Goal: Transaction & Acquisition: Purchase product/service

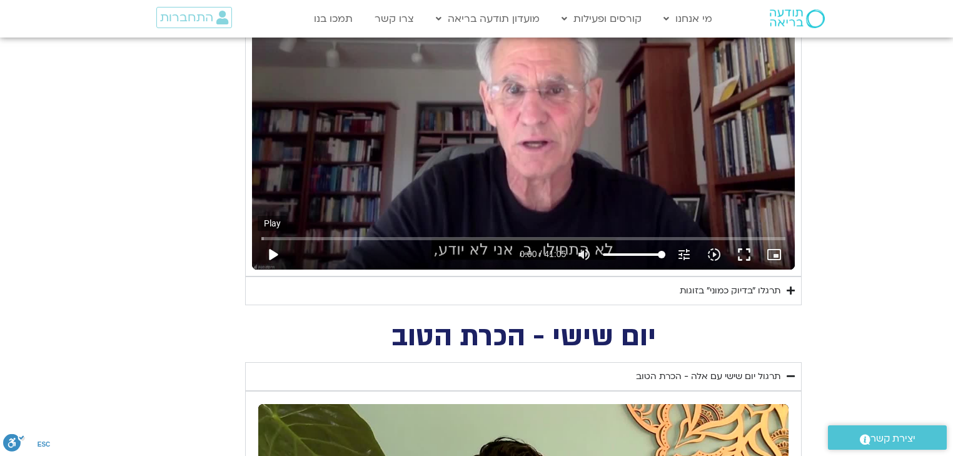
click at [271, 248] on button "play_arrow" at bounding box center [273, 254] width 30 height 30
type input "1640.5"
type input "0.019508"
type input "1640.5"
type input "0.148682"
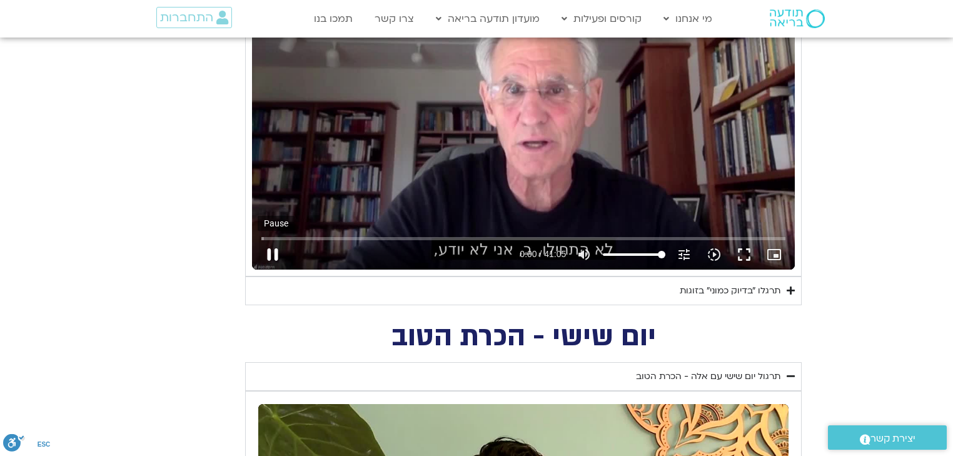
type input "1640.5"
type input "0.28233"
type input "1640.5"
type input "0.532689"
type input "1640.5"
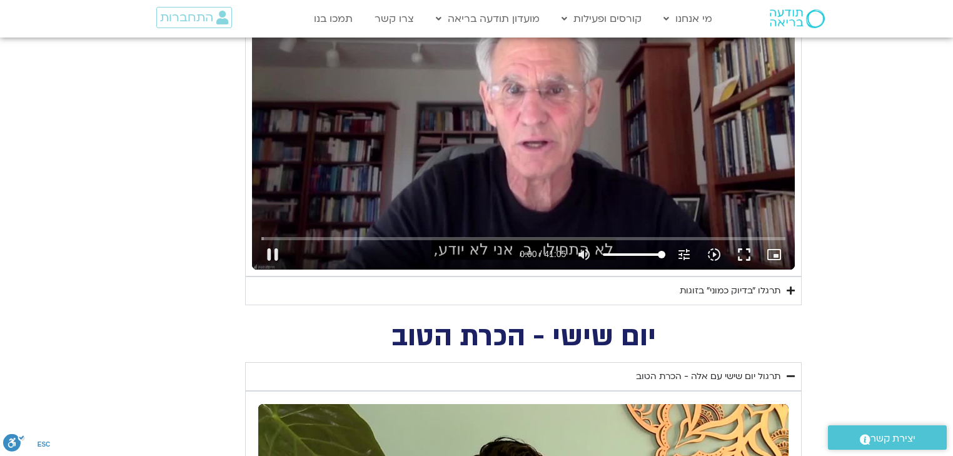
type input "0.647223"
type input "1640.5"
type input "0.749126"
type input "1640.5"
type input "0.913775"
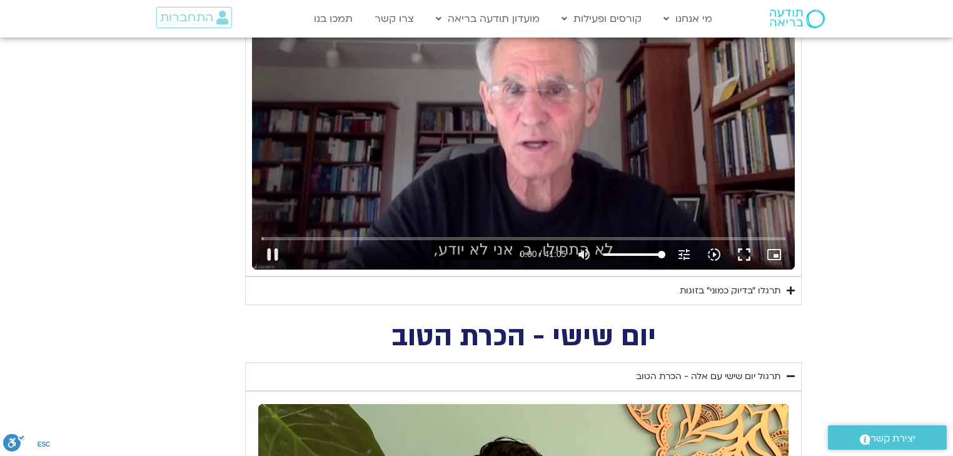
type input "1640.5"
type input "0.938688"
type input "1640.5"
type input "1.063701"
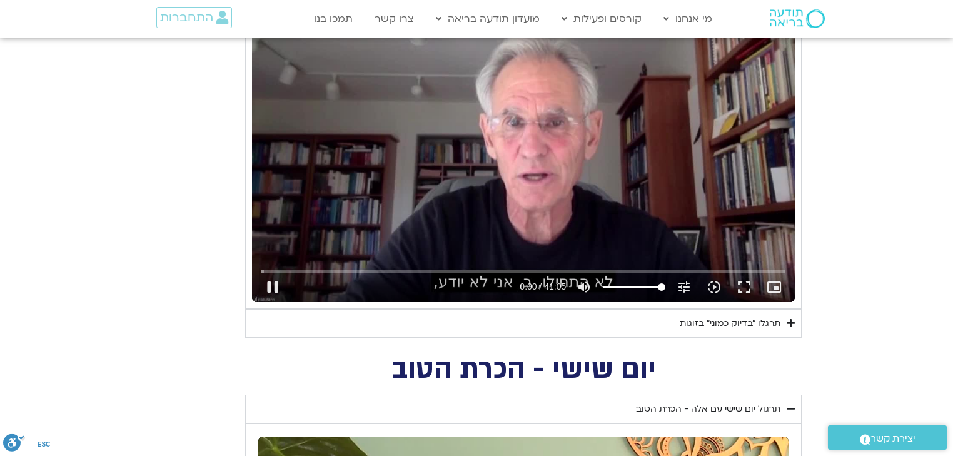
type input "1640.5"
type input "1.189534"
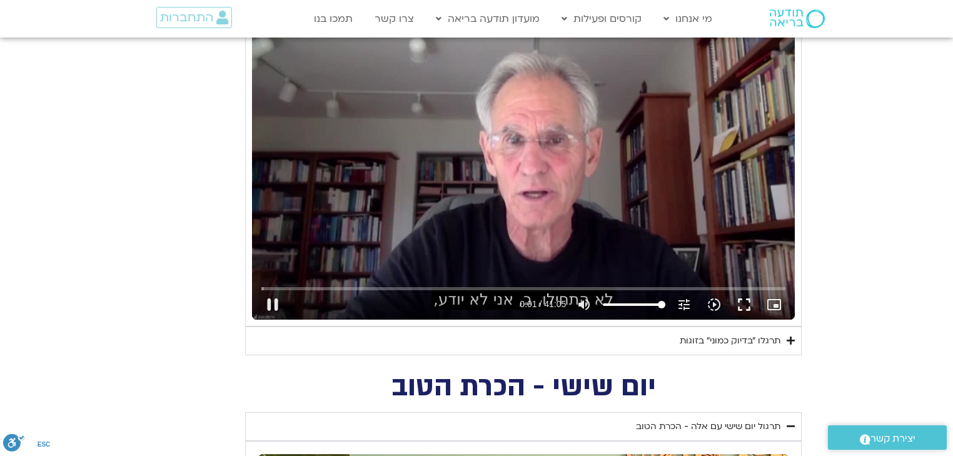
type input "1640.5"
type input "1.321257"
type input "1640.5"
type input "1.447413"
type input "1640.5"
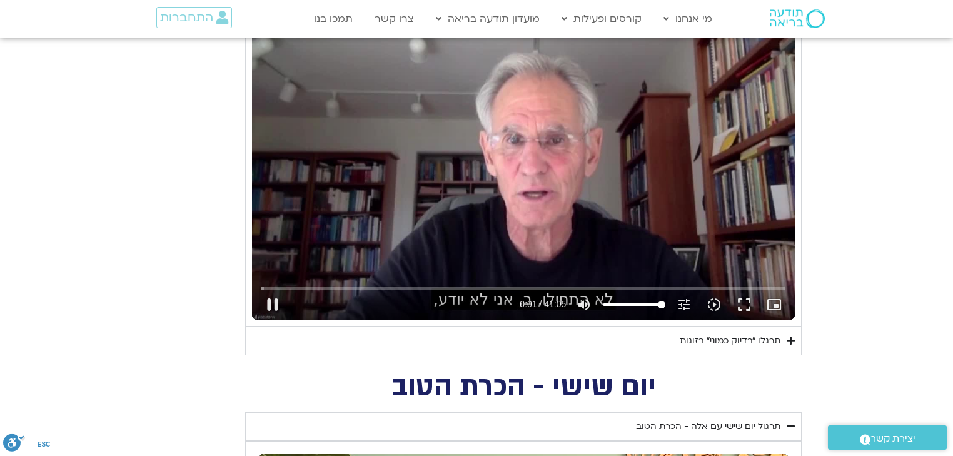
type input "1.582557"
type input "1640.5"
type input "1.712395"
type input "1640.5"
type input "1.848548"
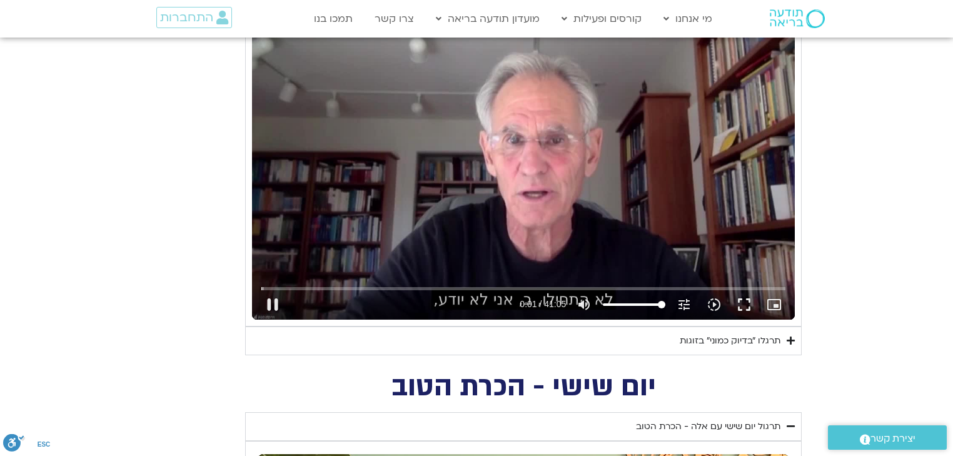
type input "1640.5"
type input "1.975777"
type input "1640.5"
type input "2.236233"
type input "1640.5"
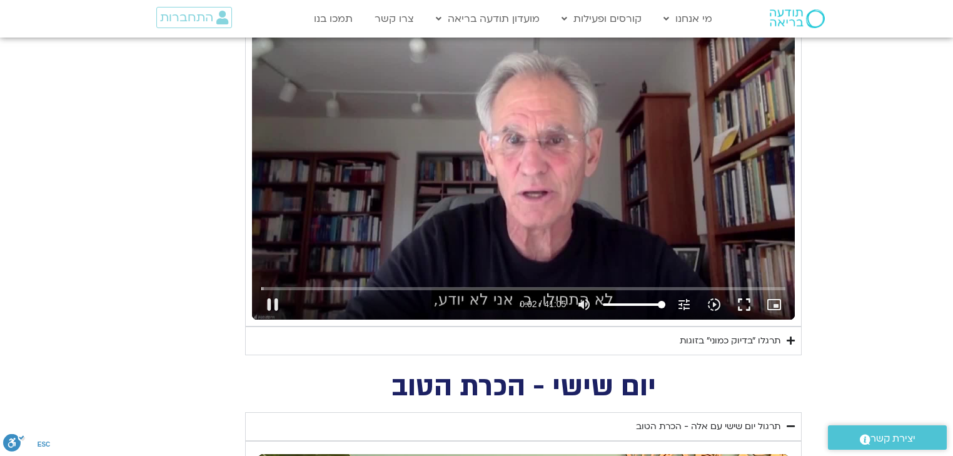
type input "2.371383"
type input "1640.5"
type input "2.43053"
type input "2.507645"
type input "1640.5"
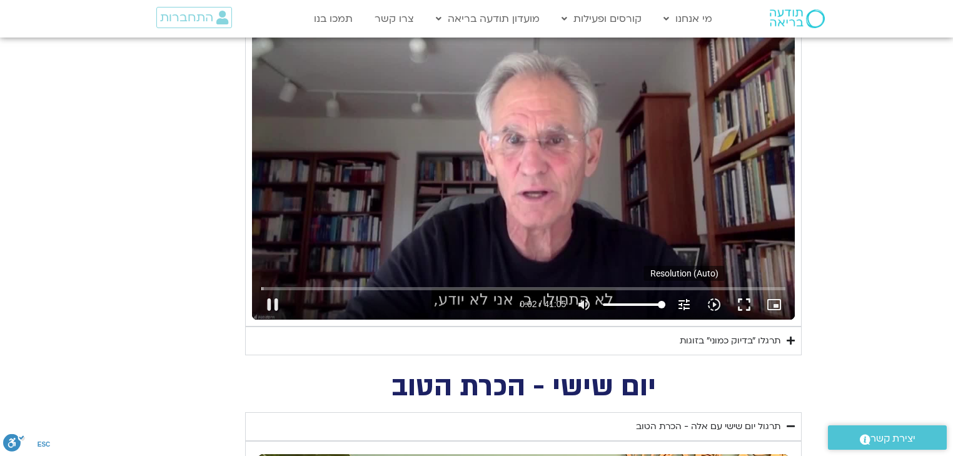
type input "2.640596"
type input "1640.5"
type input "2.773366"
type input "1640.5"
type input "3.038924"
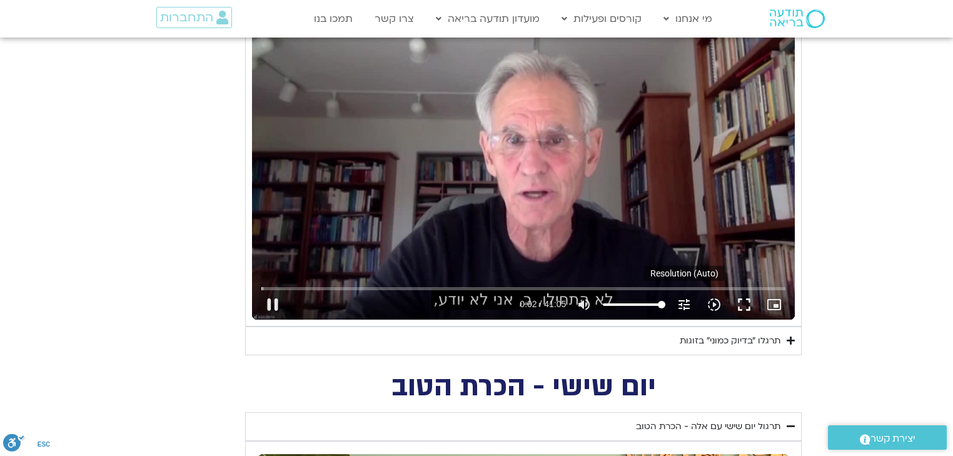
type input "1640.5"
type input "3.080779"
type input "1640.5"
type input "3.174382"
type input "1640.5"
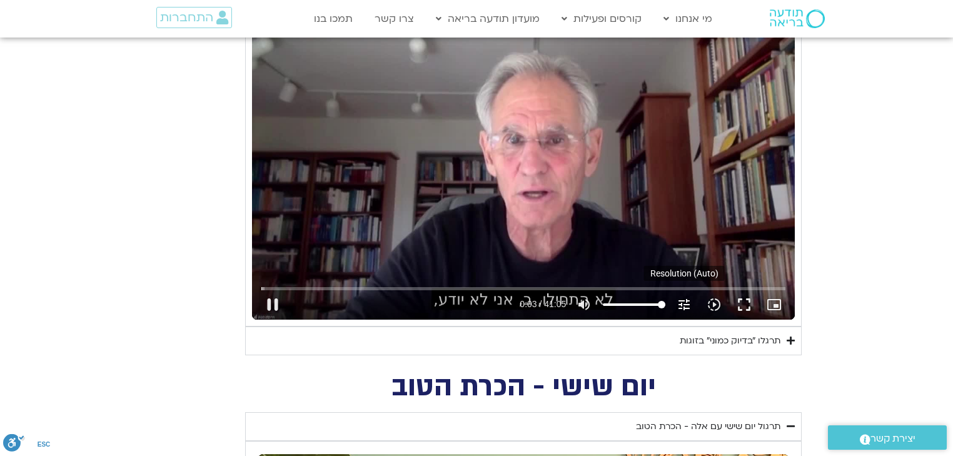
type input "3.305182"
type input "1640.5"
type input "3.42"
type input "1640.5"
type input "3.52"
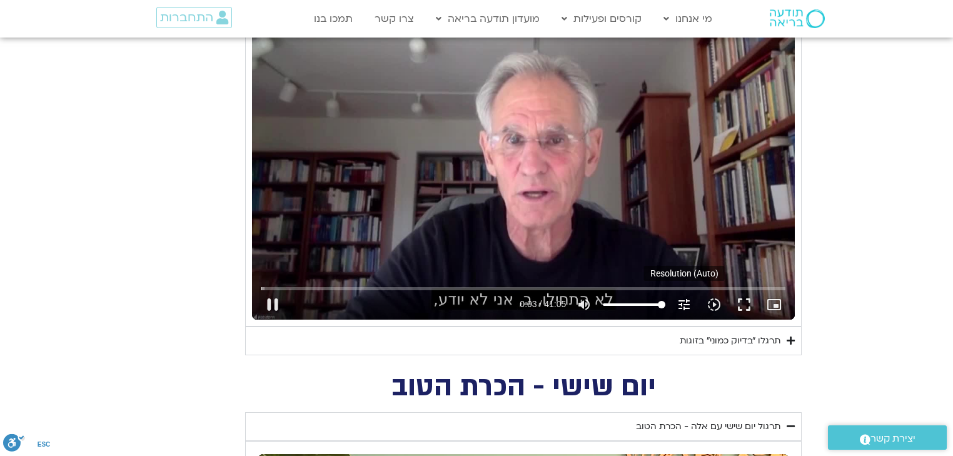
type input "1640.5"
type input "3.567019"
type input "1640.5"
type input "3.812421"
type input "1640.5"
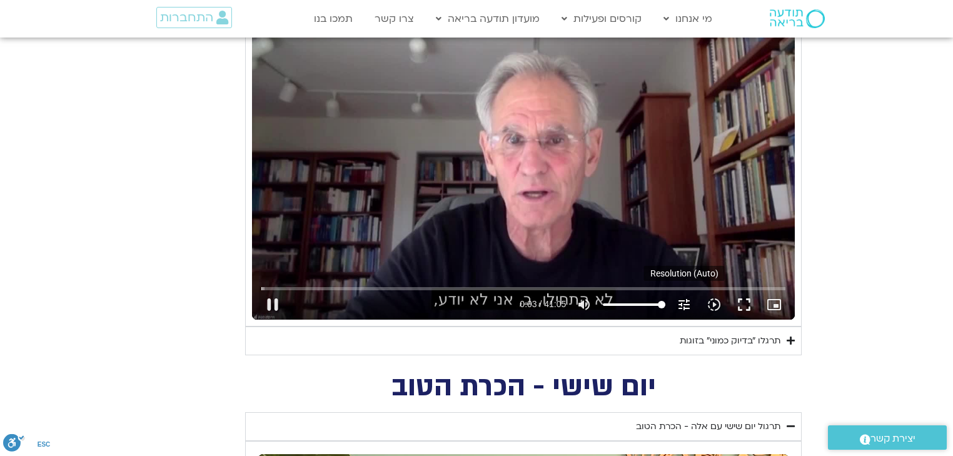
type input "3.925856"
type input "1640.5"
type input "3.958682"
type input "1640.5"
type input "4.070107"
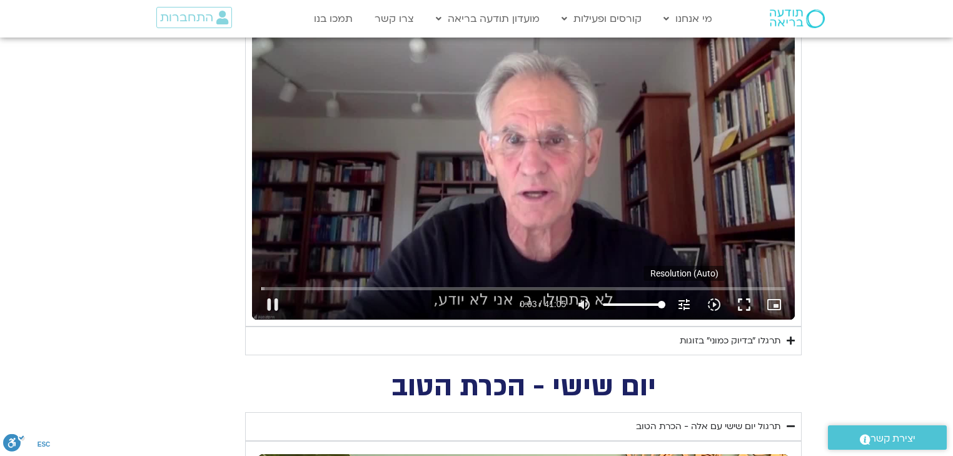
type input "1640.5"
type input "4.195047"
type input "1640.5"
type input "4.320379"
type input "1640.5"
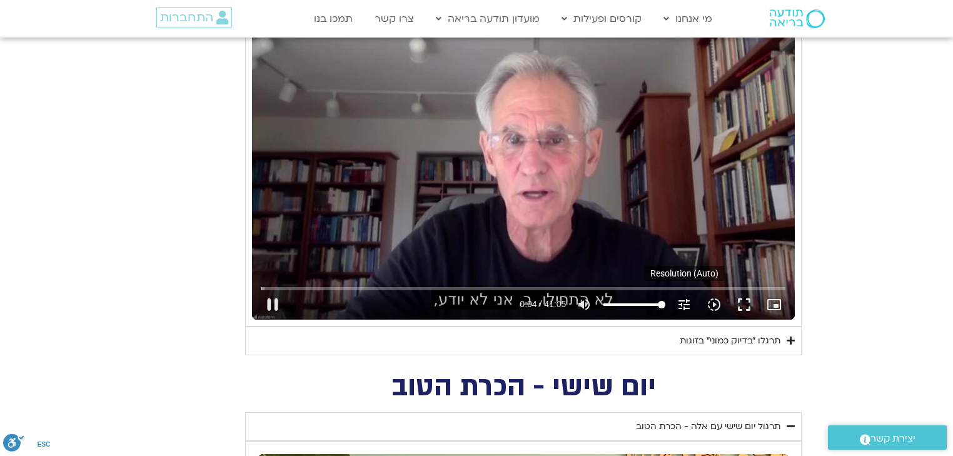
type input "4.446642"
type input "1640.5"
type input "4.690405"
type input "1640.5"
type input "4.700277"
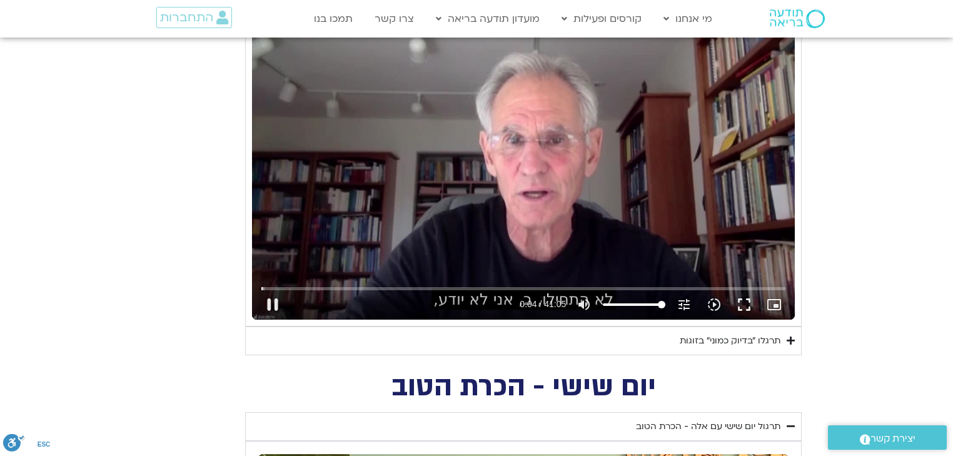
type input "1640.5"
type input "4.942643"
type input "1640.5"
type input "5.059839"
type input "1640.5"
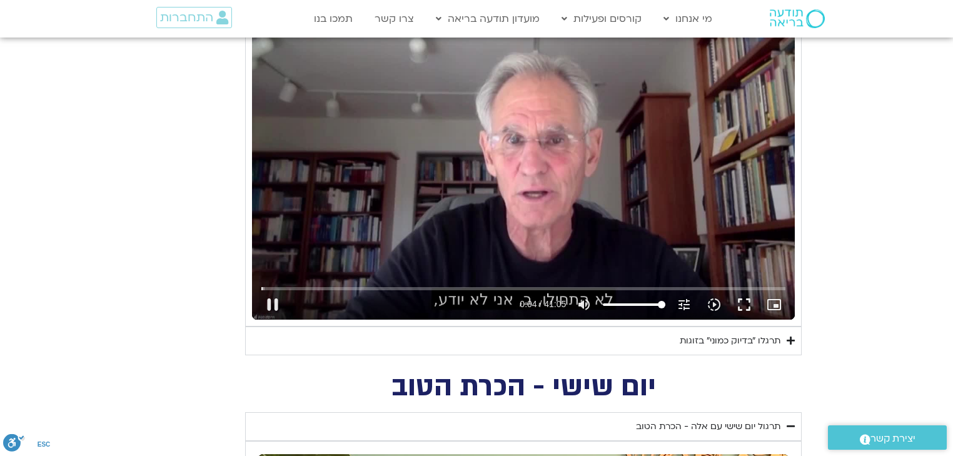
type input "5.19344"
type input "1640.5"
type input "5.22473"
type input "1640.5"
type input "5.407734"
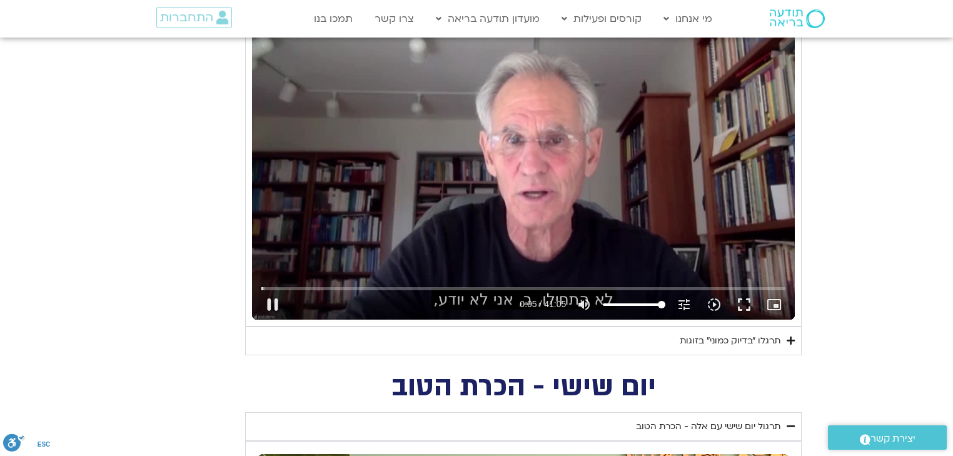
type input "1640.5"
type input "5.455785"
type input "1640.5"
type input "5.691496"
type input "1640.5"
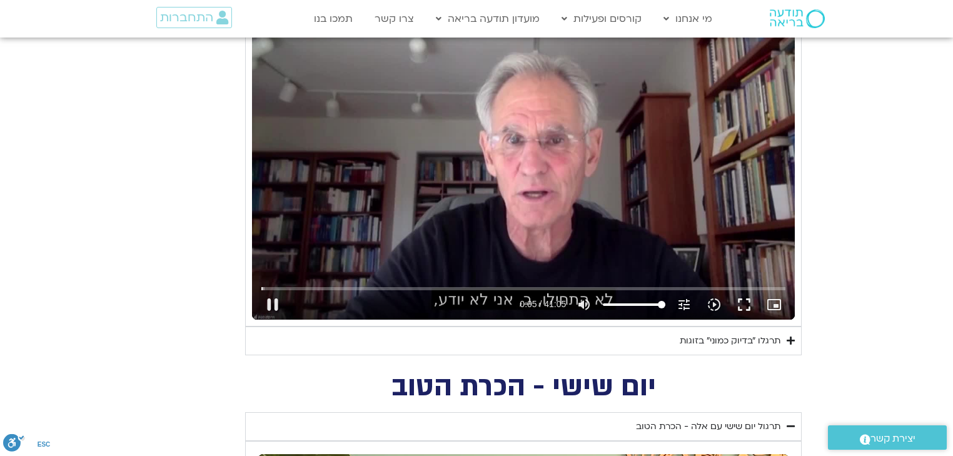
type input "5.808274"
type input "1640.5"
type input "5.924776"
type input "1640.5"
type input "6.073776"
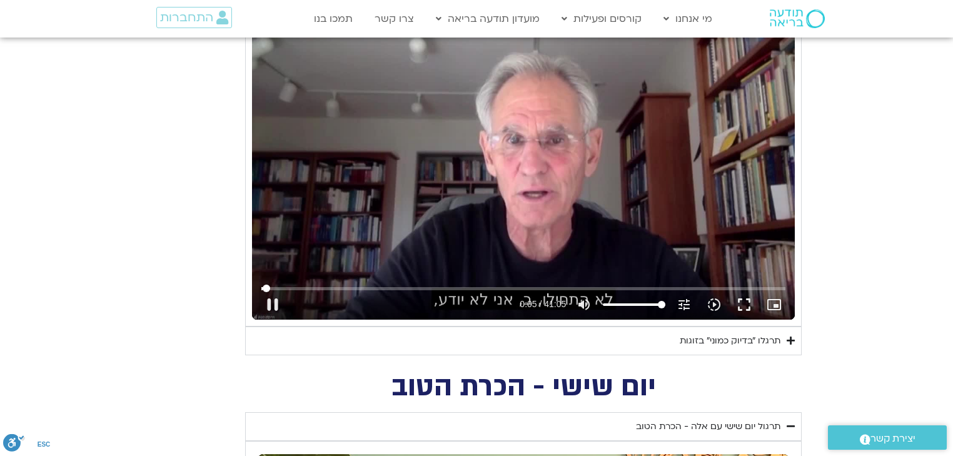
type input "1640.5"
type input "6.158557"
type input "1640.5"
type input "6.214161"
type input "1640.5"
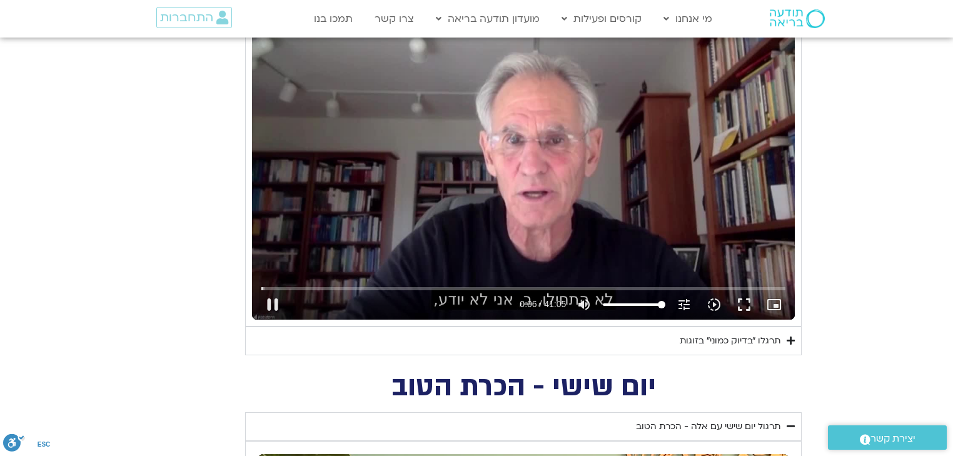
type input "6.442733"
type input "1640.5"
type input "6.708485"
type input "1640.5"
type input "6.758705"
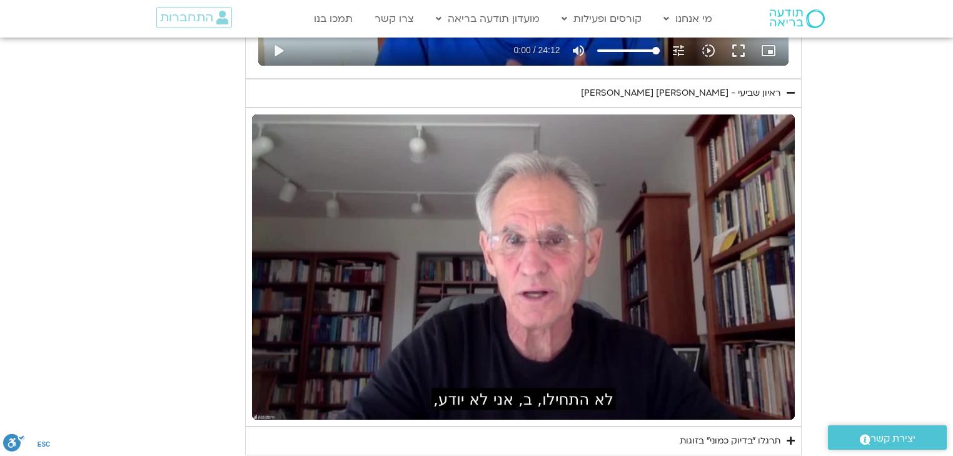
type input "1640.5"
type input "20.161842"
type input "1640.5"
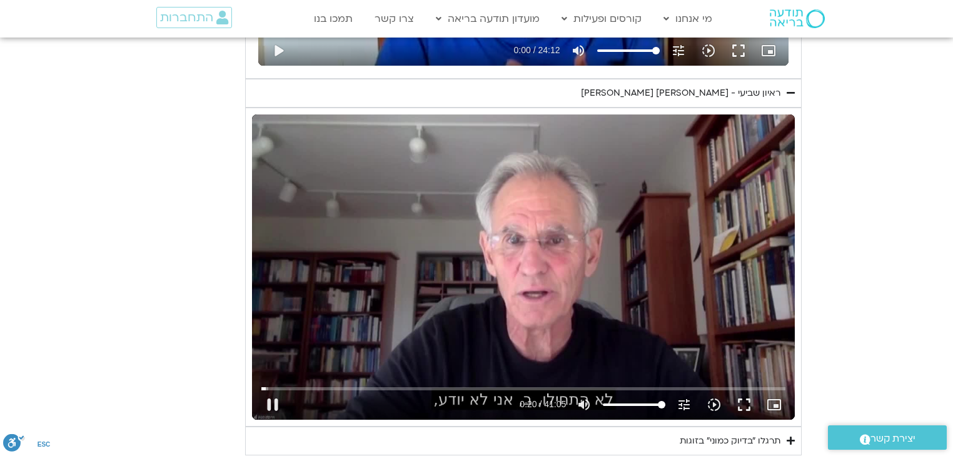
type input "20.287937"
type input "1640.5"
type input "20.425421"
type input "1640.5"
type input "20.556696"
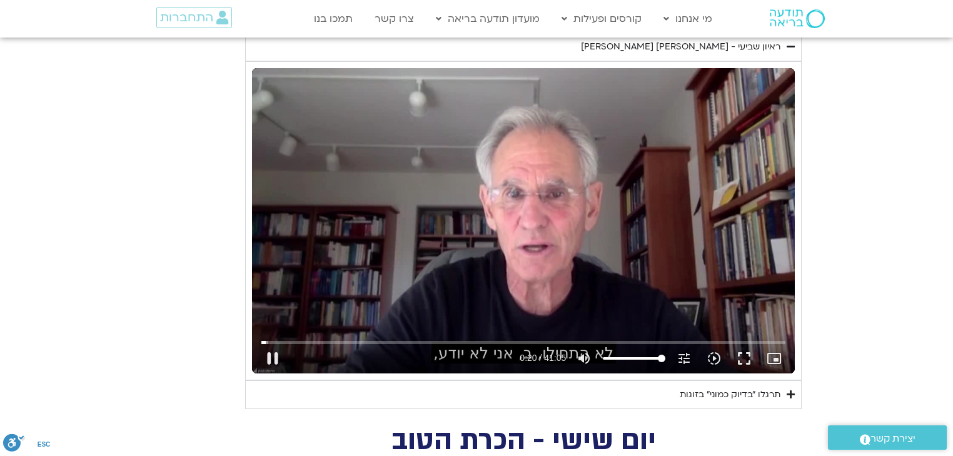
type input "1640.5"
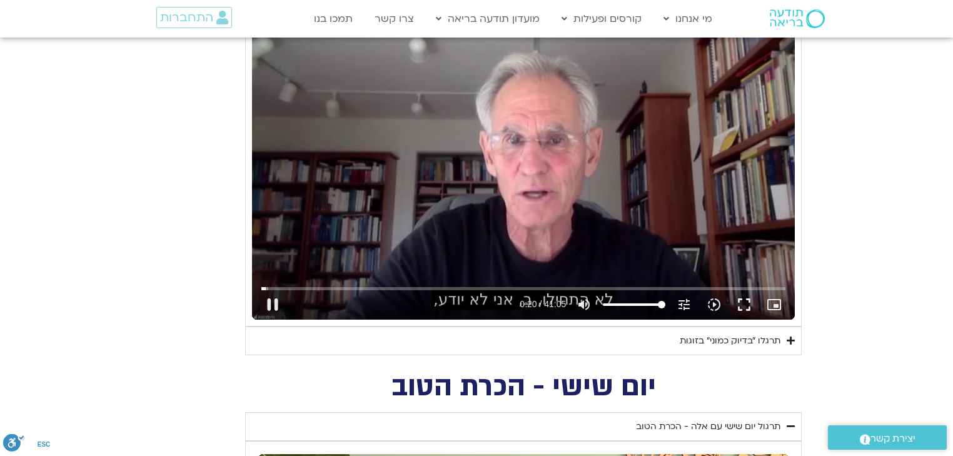
type input "20.810804"
type input "1640.5"
type input "20.92558"
type input "1640.5"
type input "21.078856"
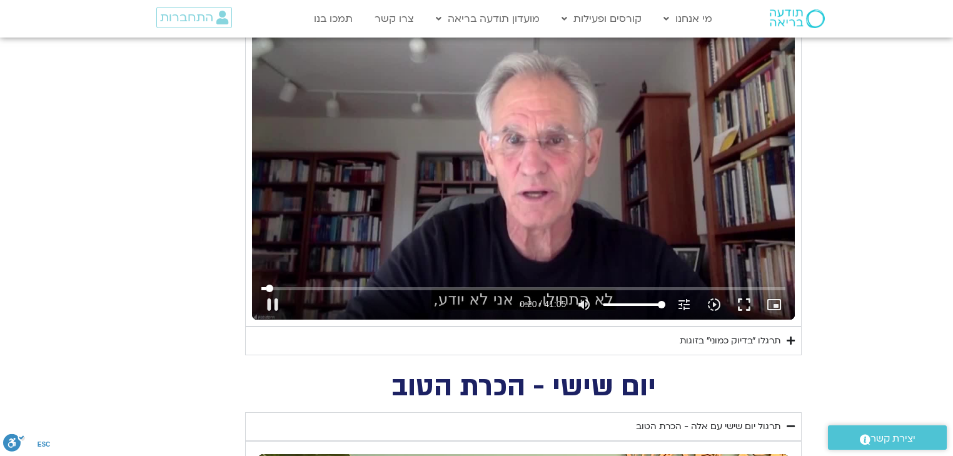
type input "1640.5"
type input "21.164057"
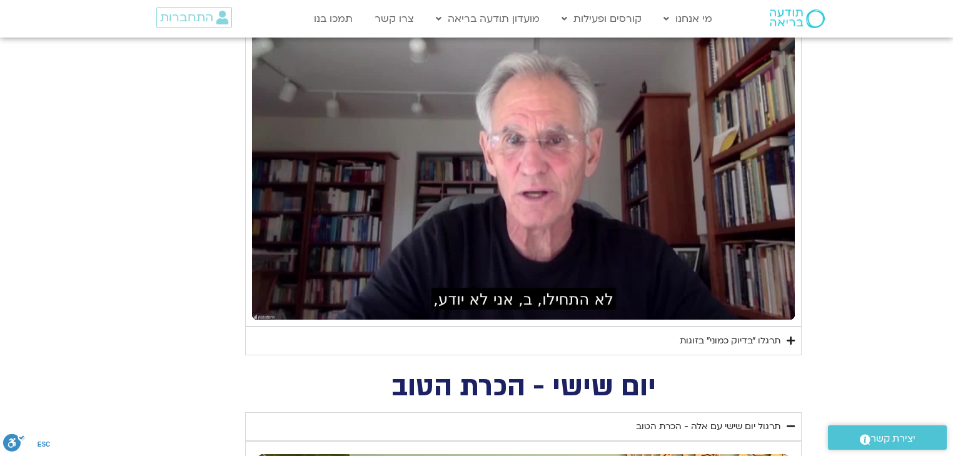
type input "1640.5"
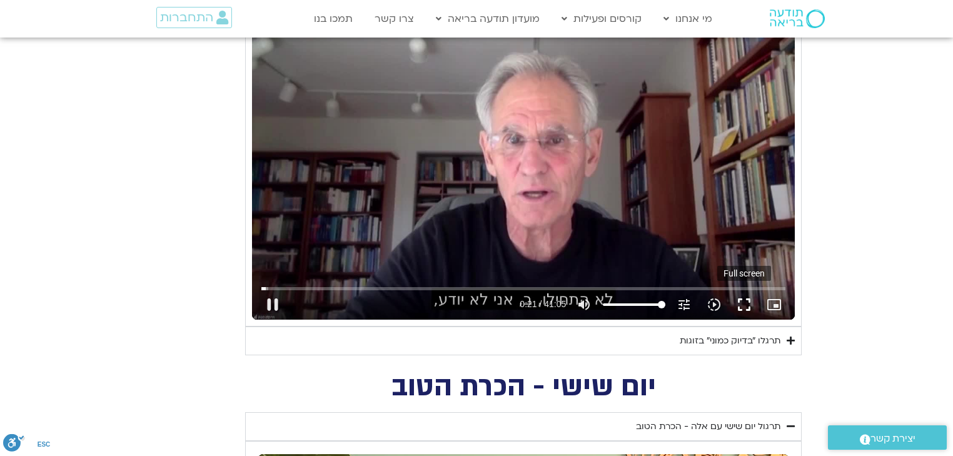
type input "21.470706"
type input "1640.5"
type input "21.610232"
type input "1640.5"
type input "21.742335"
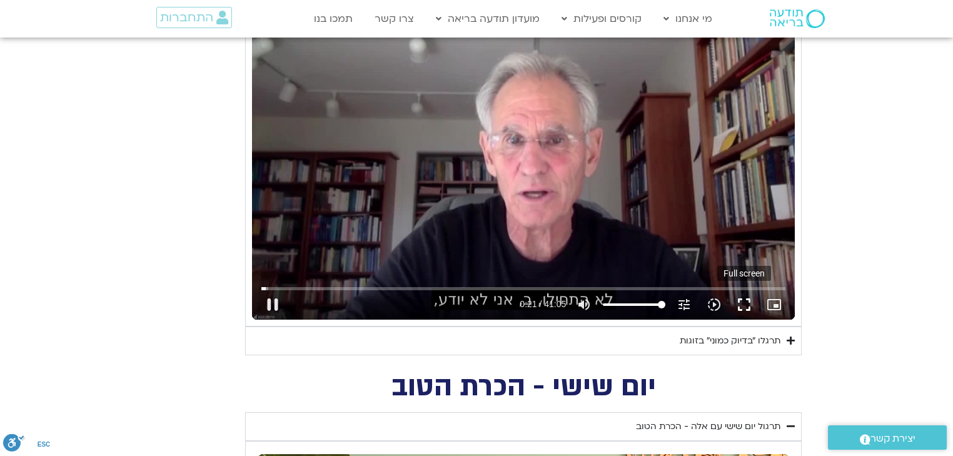
type input "1640.5"
type input "21.873444"
type input "1640.5"
type input "22.010113"
type input "1640.5"
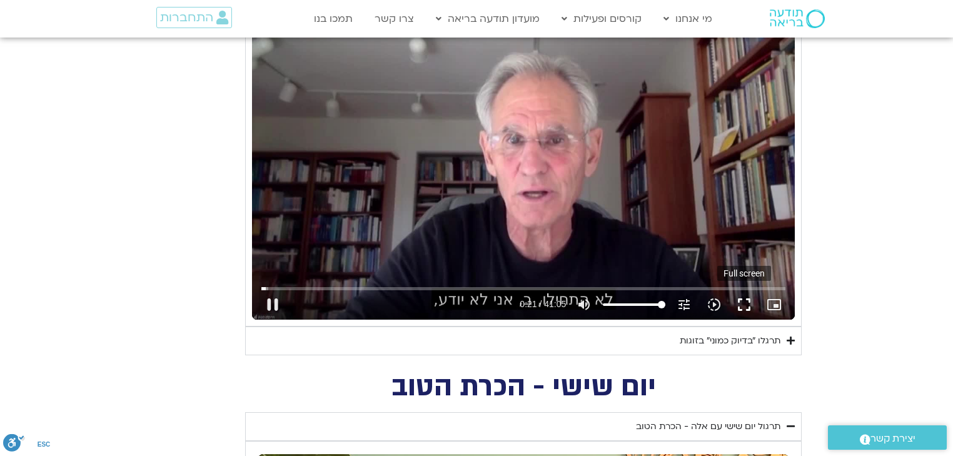
click at [750, 303] on button "fullscreen" at bounding box center [744, 304] width 30 height 30
type input "22.145357"
type input "1640.5"
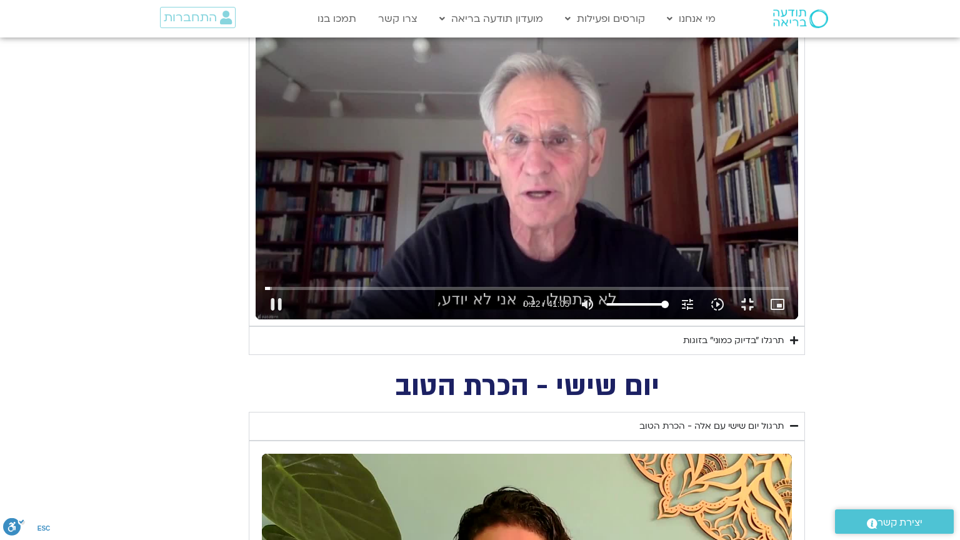
type input "22.279207"
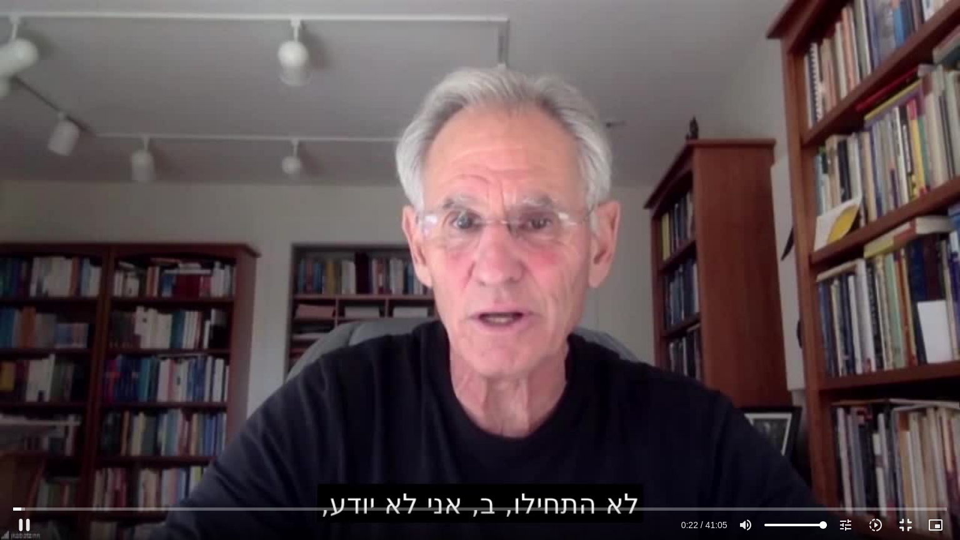
type input "1640.5"
type input "22.548803"
type input "1640.5"
type input "22.6772"
type input "1640.5"
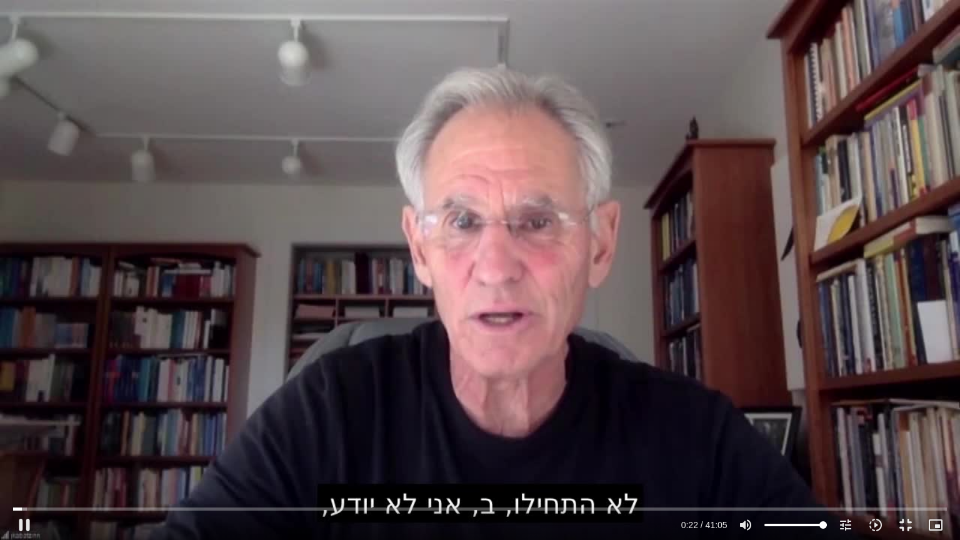
type input "22.790127"
type input "1640.5"
type input "22.923841"
type input "1640.5"
type input "22.990508"
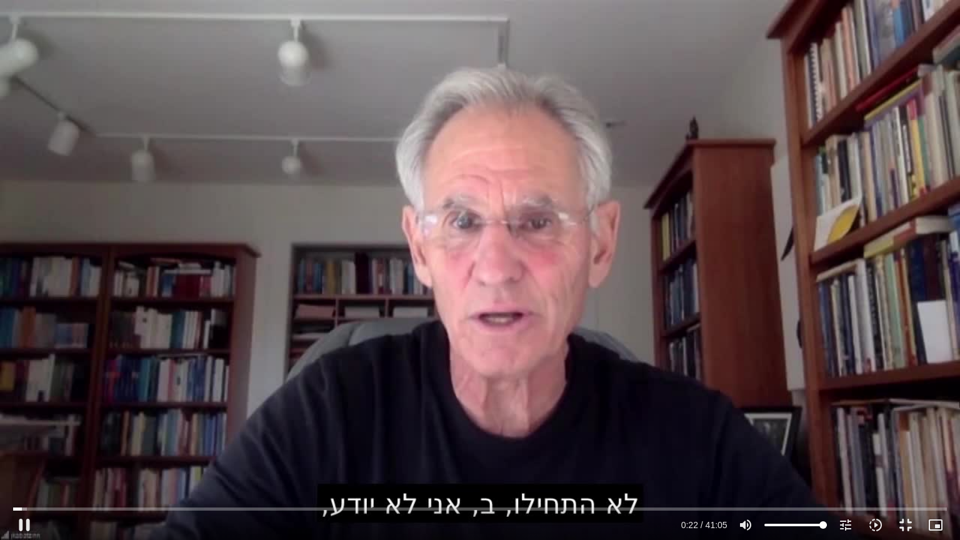
type input "1640.5"
type input "23.074806"
type input "1640.5"
type input "23.208388"
type input "1640.5"
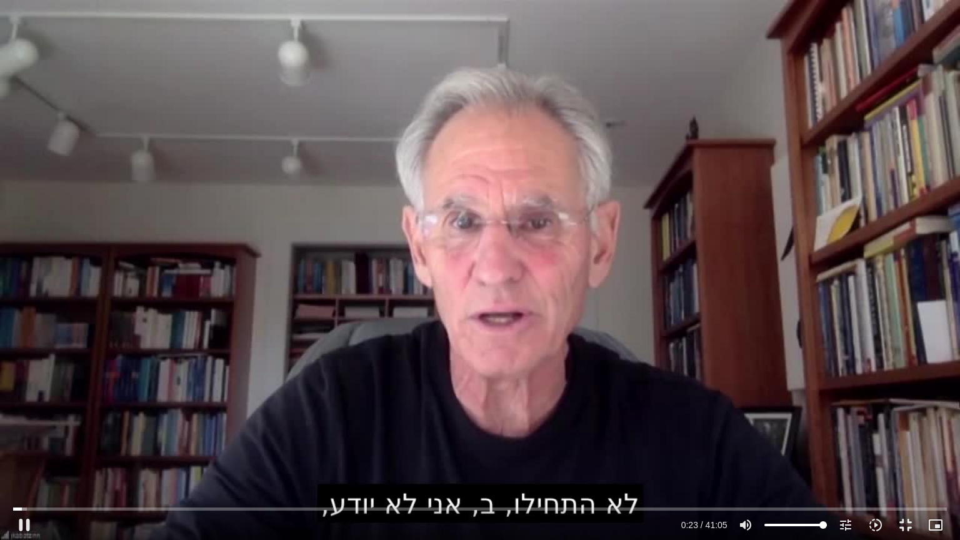
type input "23.344779"
type input "1640.5"
type input "23.473923"
type input "1640.5"
type input "23.598968"
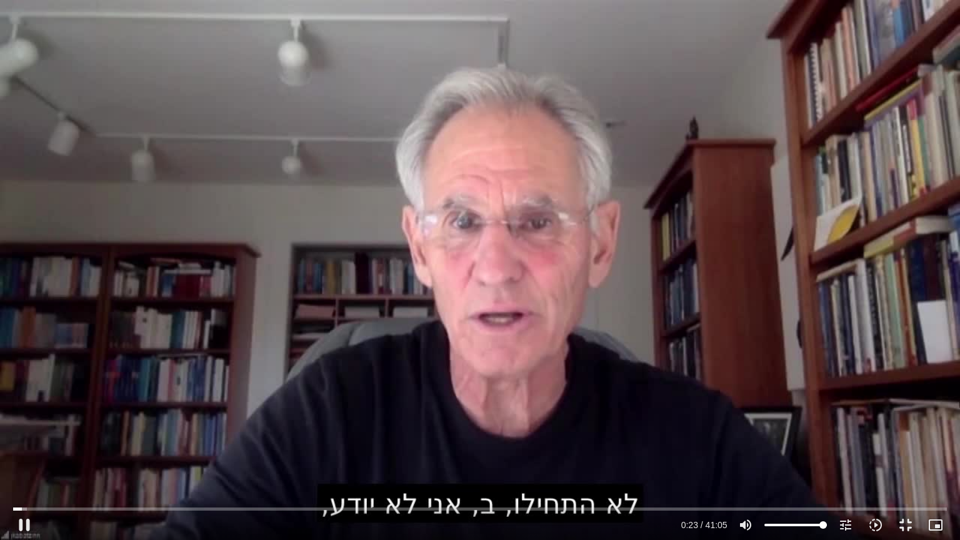
type input "1640.5"
type input "23.729085"
type input "1640.5"
type input "23.998397"
type input "1640.5"
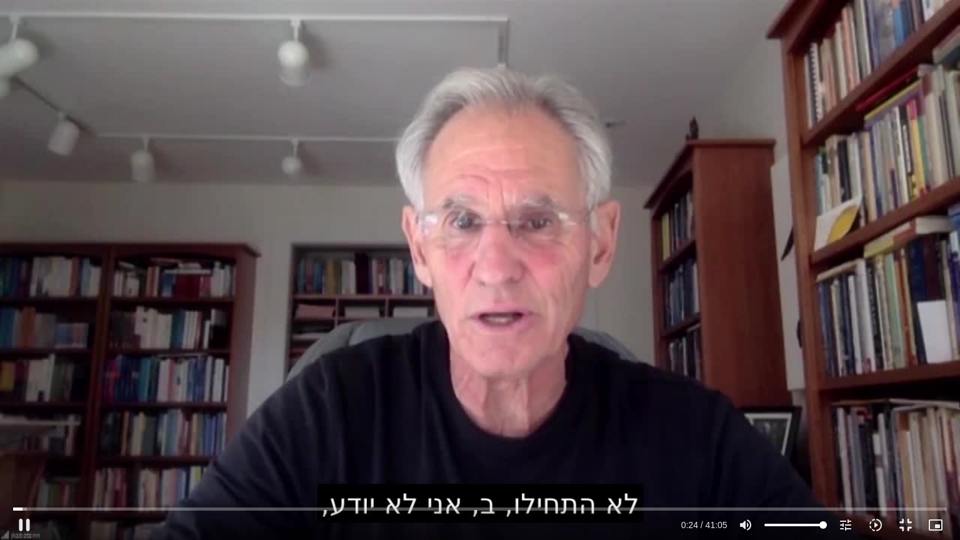
type input "24.26557"
type input "1640.5"
type input "24.395217"
type input "1640.5"
type input "24.660971"
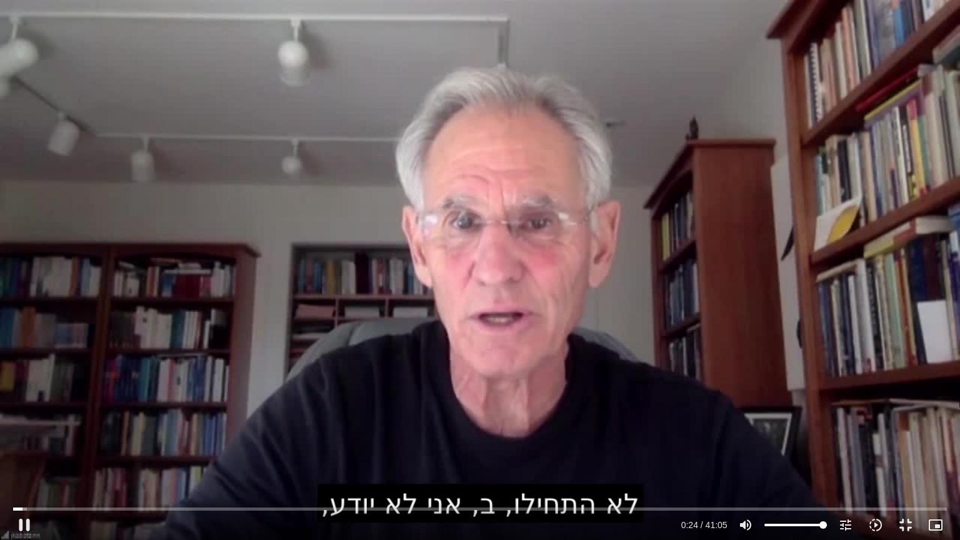
type input "1640.5"
type input "24.928081"
type input "1640.5"
type input "25.061088"
type input "1640.5"
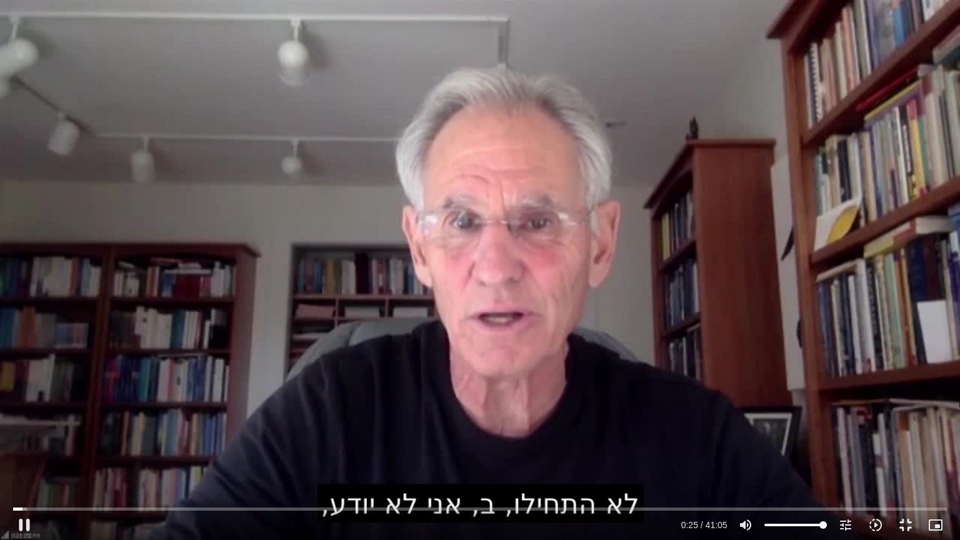
type input "25.328176"
type input "1640.5"
type input "25.461548"
type input "1640.5"
type input "25.594688"
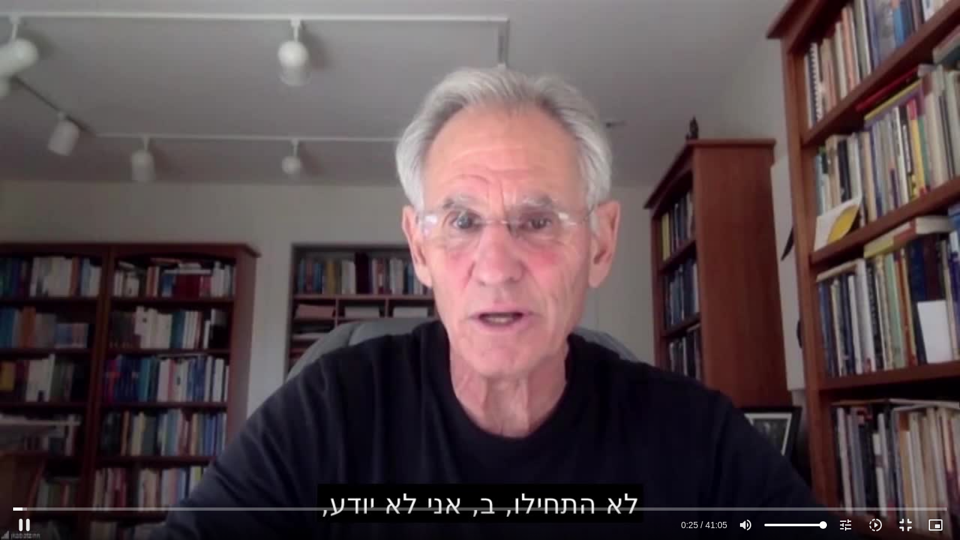
type input "1640.5"
type input "25.731808"
type input "1640.5"
type input "25.999301"
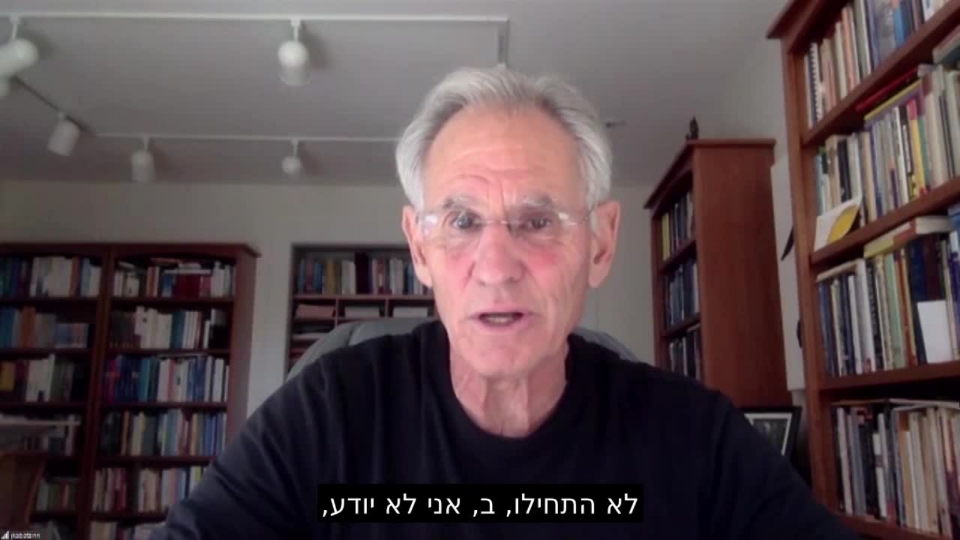
type input "1640.5"
type input "51.473672"
type input "1640.5"
type input "51.615619"
type input "1640.5"
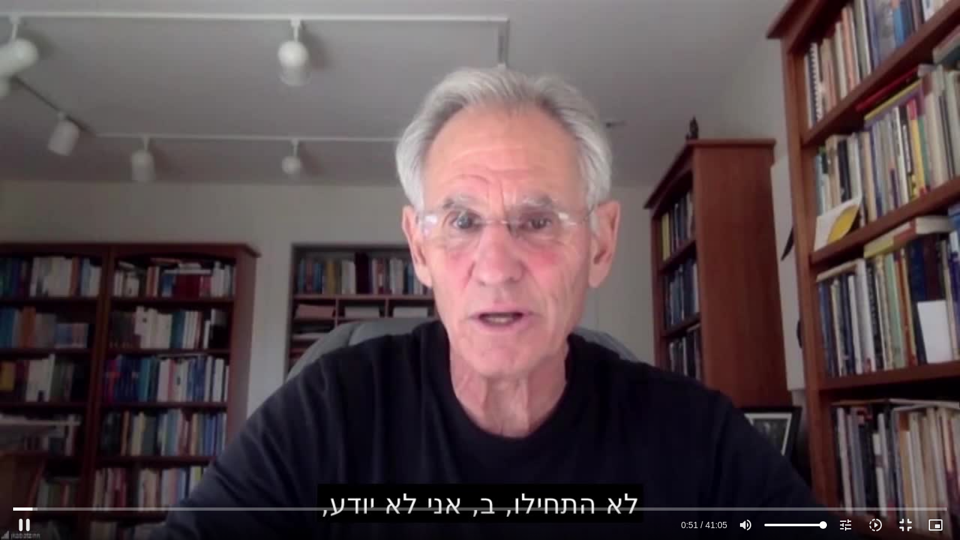
type input "51.749962"
type input "1640.5"
type input "51.882025"
type input "1640.5"
type input "51.974086"
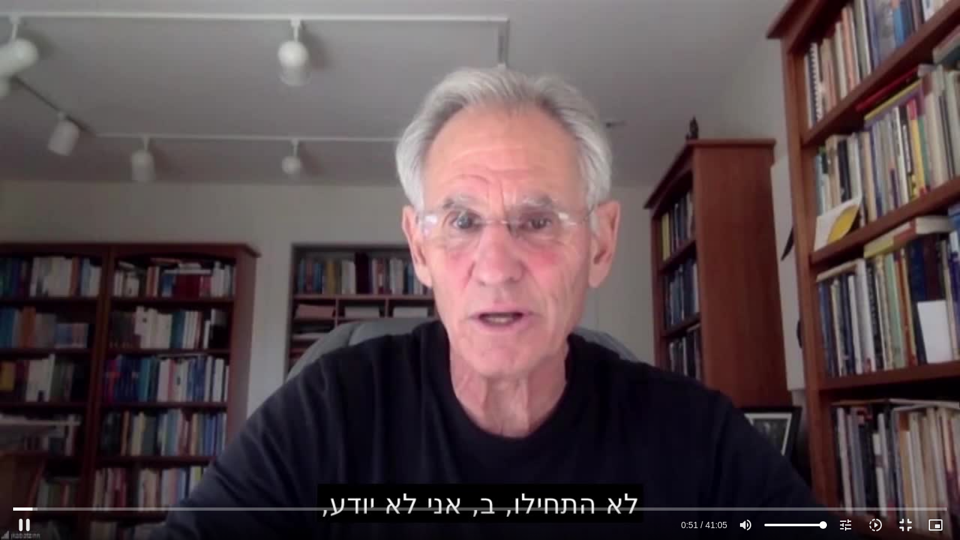
type input "1640.5"
type input "52.143055"
type input "1640.5"
type input "52.257631"
type input "1640.5"
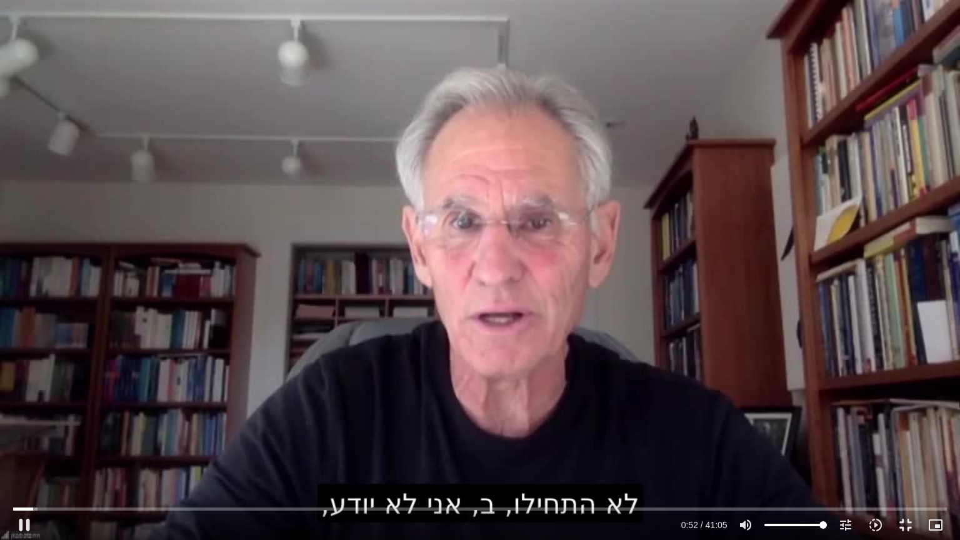
type input "52.339774"
type input "1640.5"
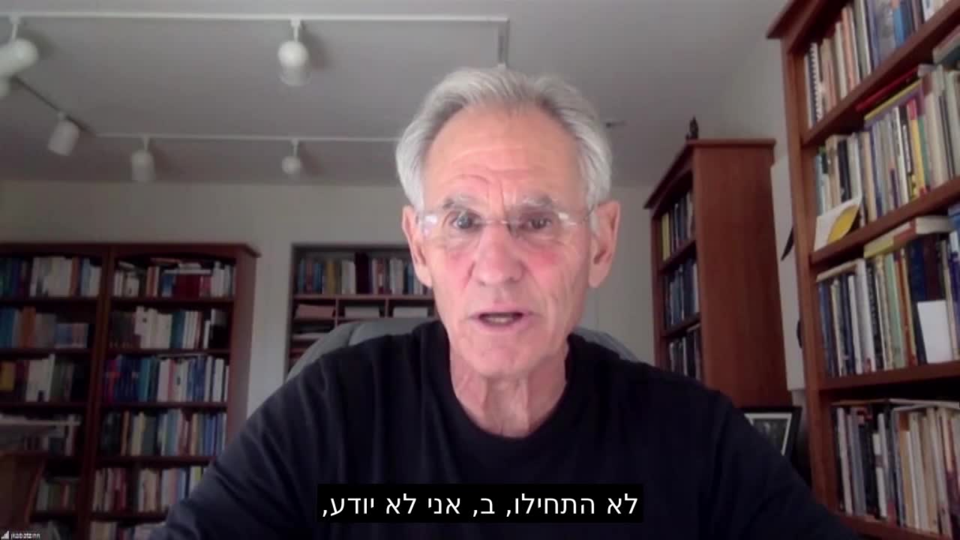
type input "52.52757"
type input "1640.5"
type input "52.640623"
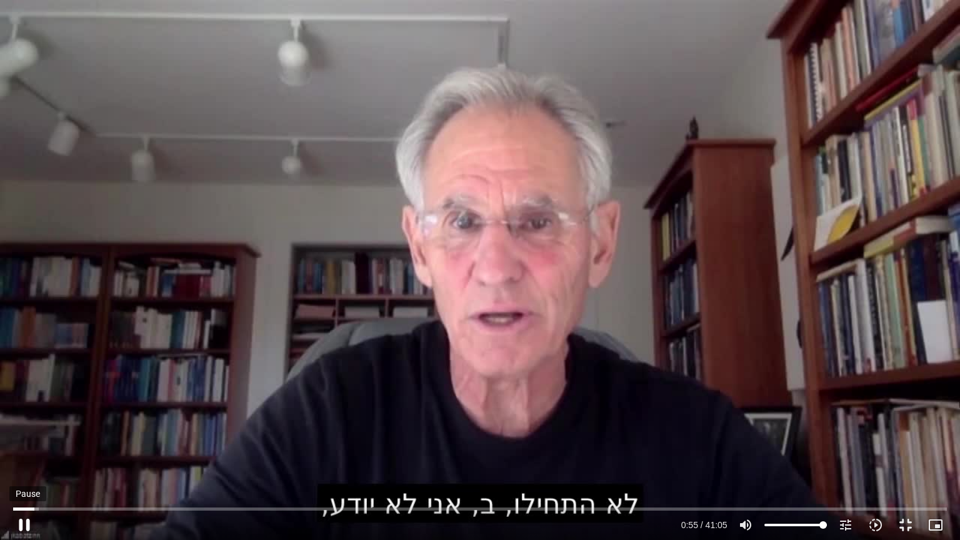
click at [19, 455] on button "pause" at bounding box center [24, 525] width 30 height 30
click at [30, 455] on button "play_arrow" at bounding box center [24, 525] width 30 height 30
click at [21, 455] on button "pause" at bounding box center [24, 525] width 30 height 30
click at [26, 455] on button "play_arrow" at bounding box center [24, 525] width 30 height 30
click at [20, 455] on button "pause" at bounding box center [24, 525] width 30 height 30
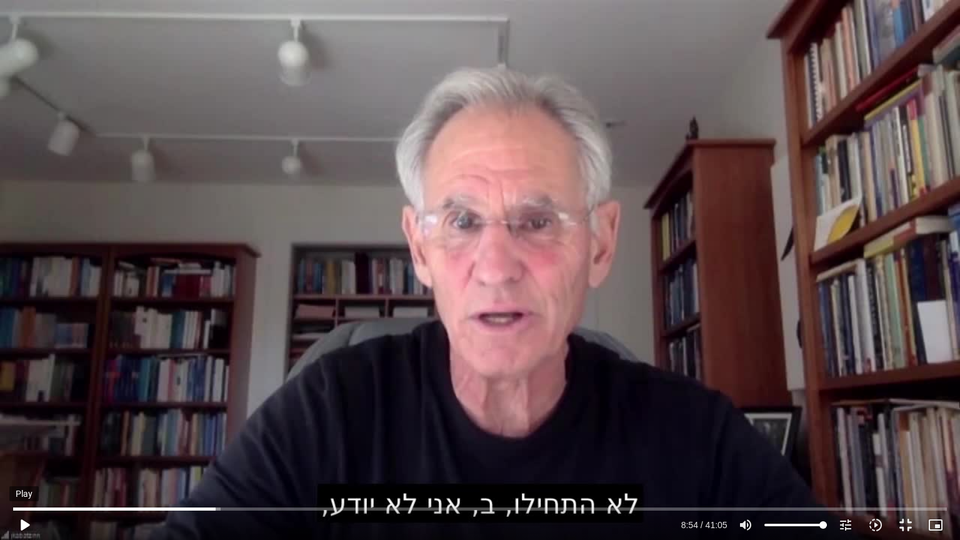
click at [21, 455] on button "play_arrow" at bounding box center [24, 525] width 30 height 30
click at [214, 455] on input "Seek" at bounding box center [479, 509] width 933 height 8
click at [225, 455] on input "Seek" at bounding box center [479, 509] width 933 height 8
click at [336, 455] on input "Seek" at bounding box center [479, 509] width 933 height 8
click at [28, 455] on button "pause" at bounding box center [24, 525] width 30 height 30
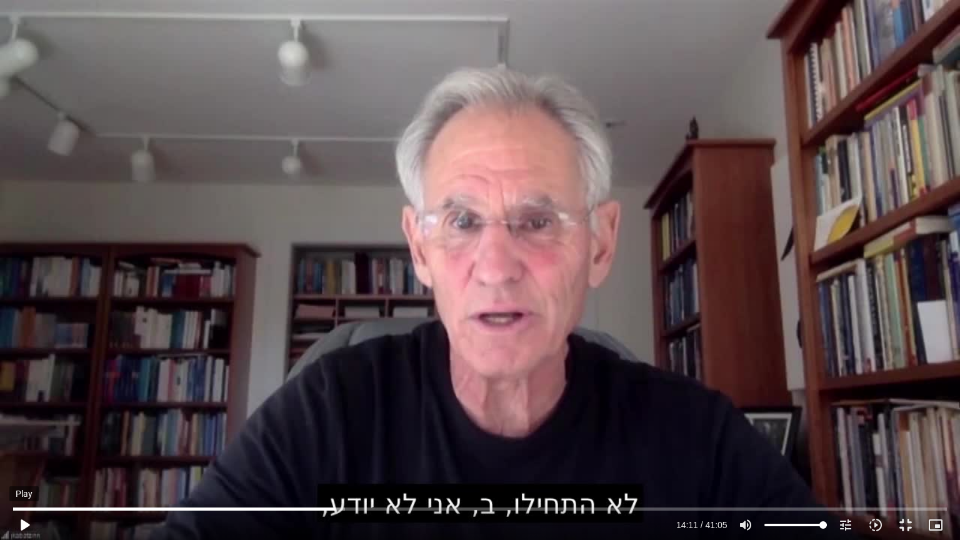
click at [23, 455] on button "play_arrow" at bounding box center [24, 525] width 30 height 30
click at [23, 455] on button "pause" at bounding box center [24, 525] width 30 height 30
click at [26, 455] on button "play_arrow" at bounding box center [24, 525] width 30 height 30
click at [21, 455] on button "pause" at bounding box center [24, 525] width 30 height 30
click at [408, 455] on input "Seek" at bounding box center [479, 509] width 933 height 8
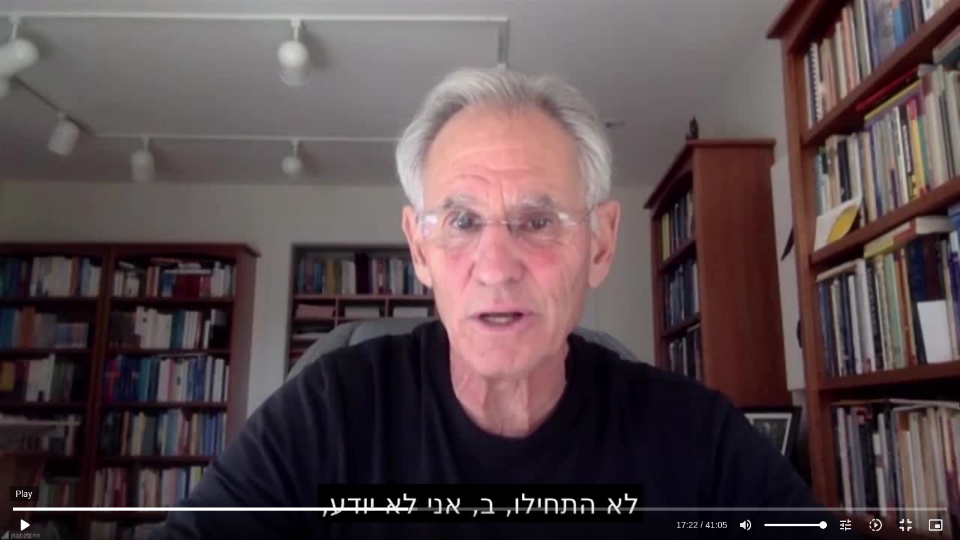
click at [30, 455] on button "play_arrow" at bounding box center [24, 525] width 30 height 30
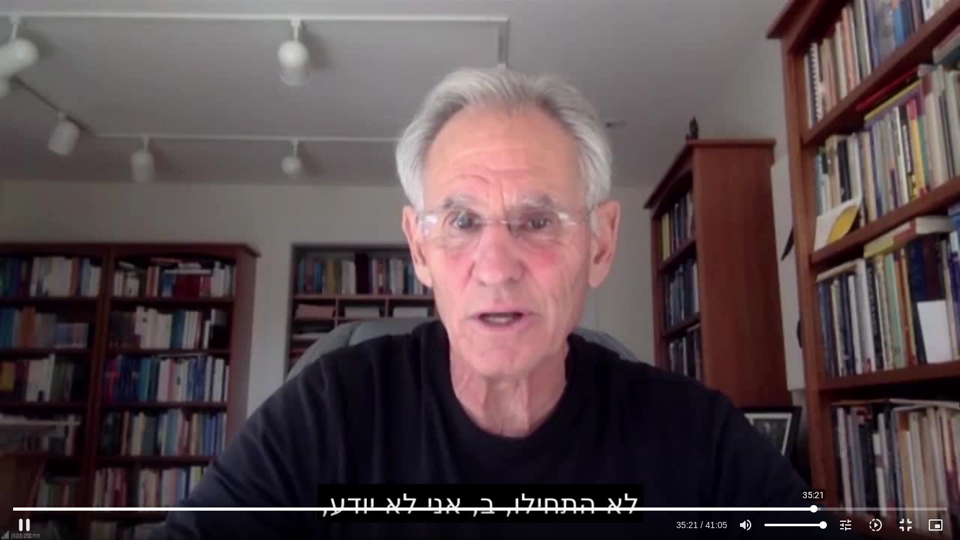
click at [814, 455] on input "Seek" at bounding box center [479, 509] width 933 height 8
click at [810, 455] on input "Seek" at bounding box center [479, 509] width 933 height 8
click at [806, 455] on input "Seek" at bounding box center [479, 509] width 933 height 8
click at [869, 455] on input "Seek" at bounding box center [479, 509] width 933 height 8
click at [937, 455] on input "Seek" at bounding box center [479, 509] width 933 height 8
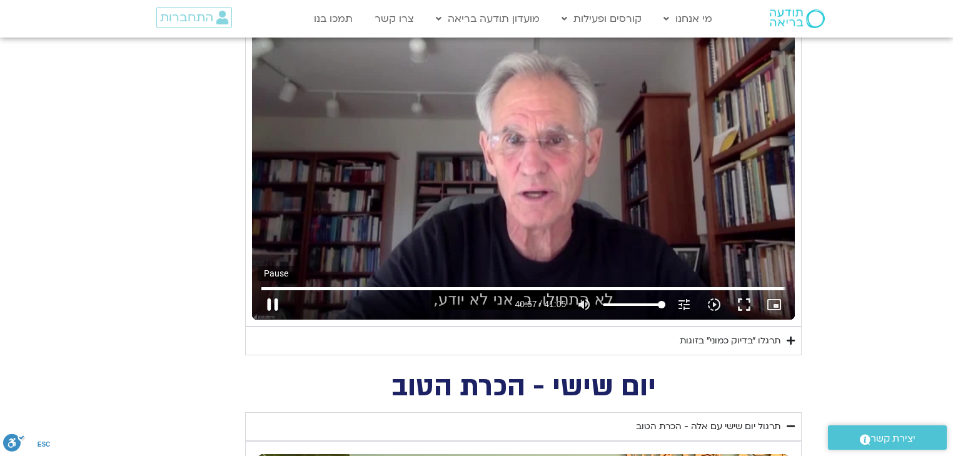
click at [270, 298] on button "pause" at bounding box center [273, 304] width 30 height 30
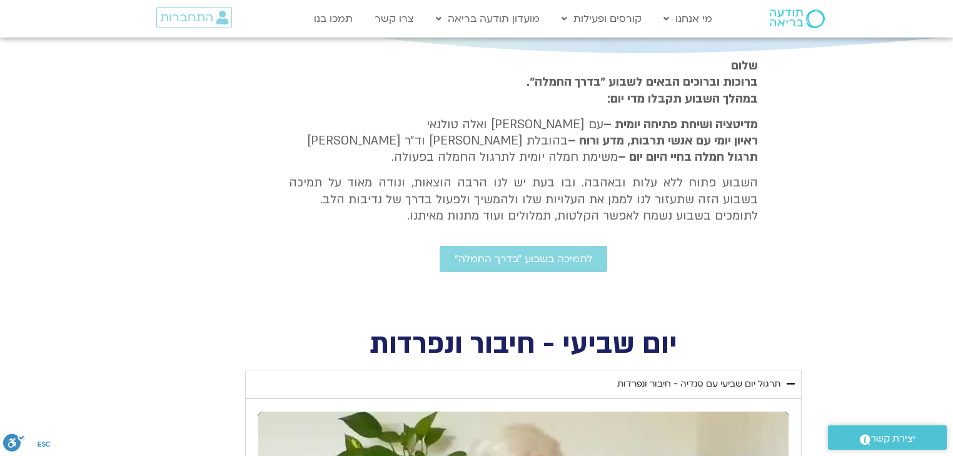
scroll to position [250, 0]
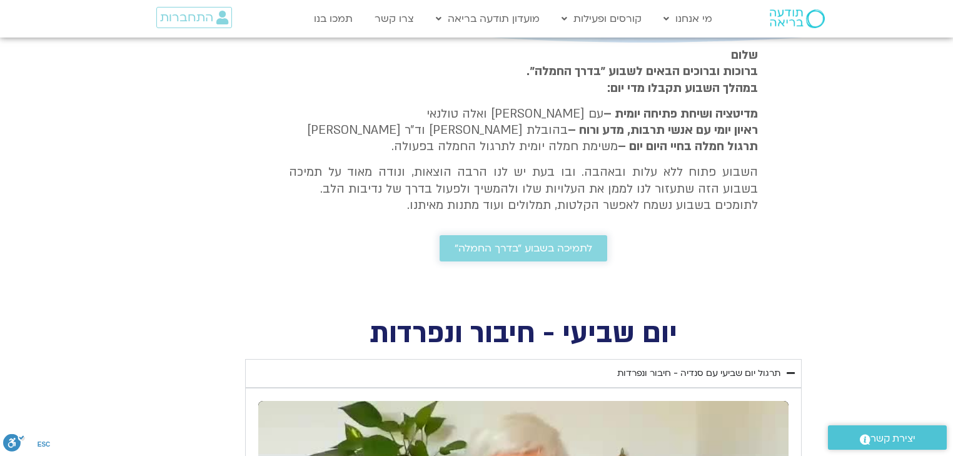
click at [538, 250] on span "לתמיכה בשבוע ״בדרך החמלה״" at bounding box center [523, 248] width 138 height 11
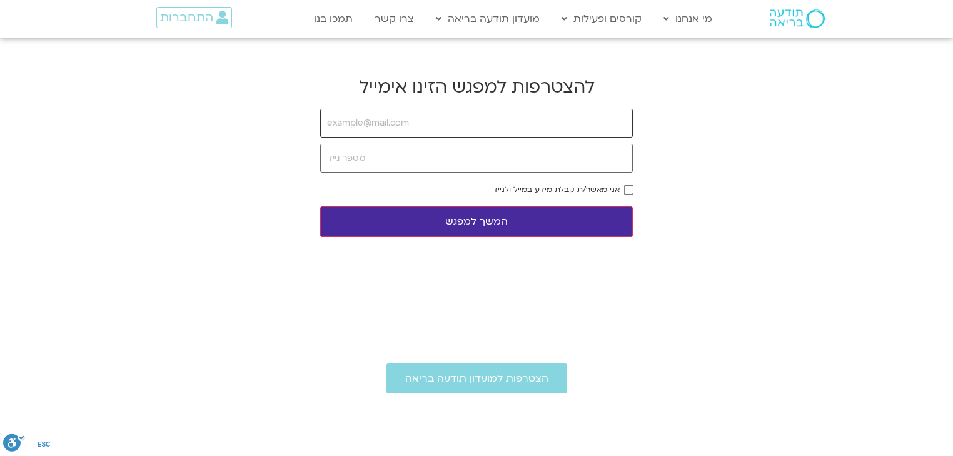
click at [435, 128] on input "email" at bounding box center [476, 123] width 313 height 29
type input "ksharonlin@gmail.com"
click at [429, 158] on input "tel" at bounding box center [476, 158] width 313 height 29
type input "0548877800"
click at [533, 215] on button "המשך למפגש" at bounding box center [476, 221] width 313 height 31
